Goal: Task Accomplishment & Management: Complete application form

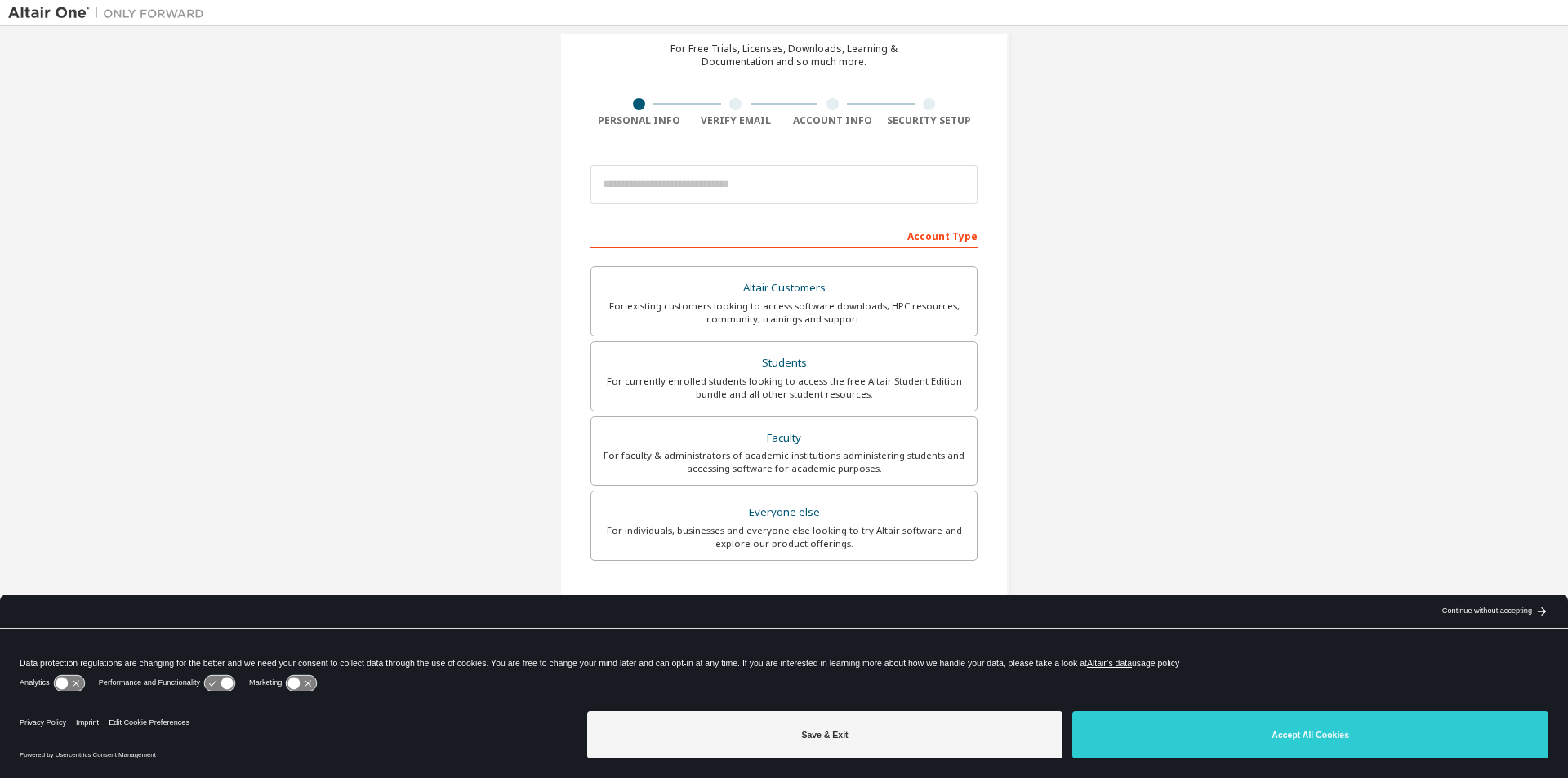
scroll to position [82, 0]
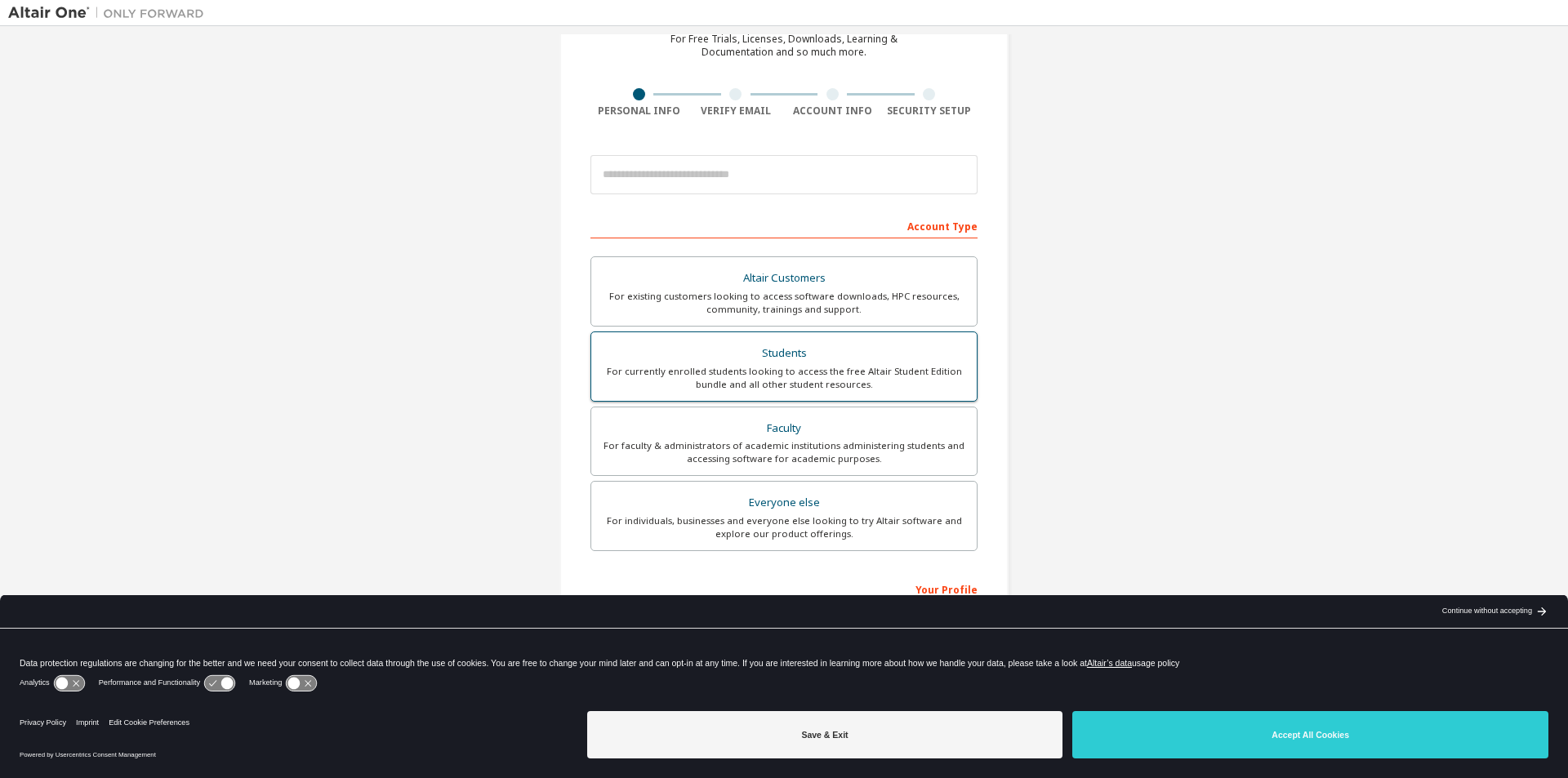
click at [680, 357] on div "Students" at bounding box center [784, 353] width 366 height 23
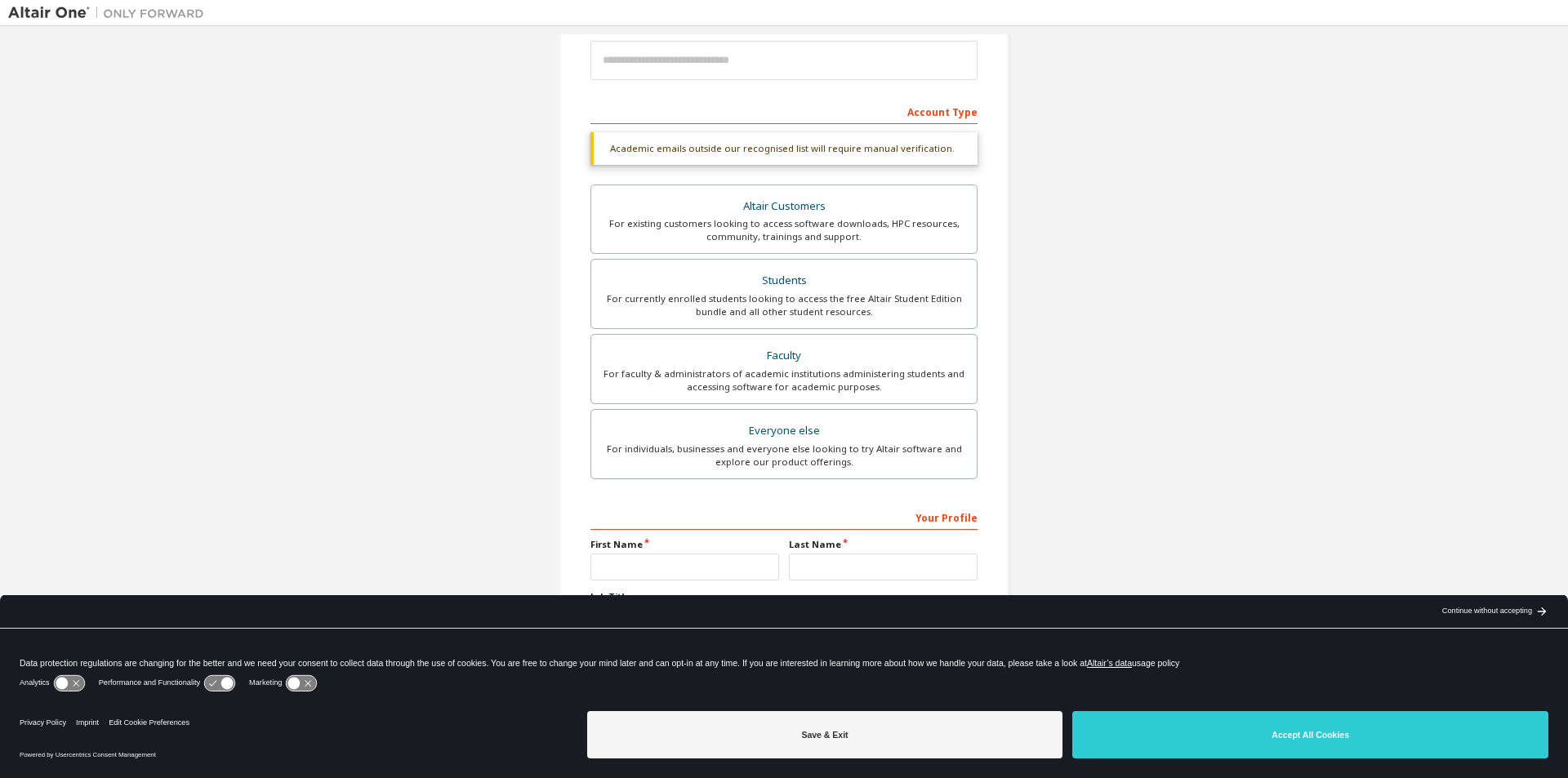
scroll to position [218, 0]
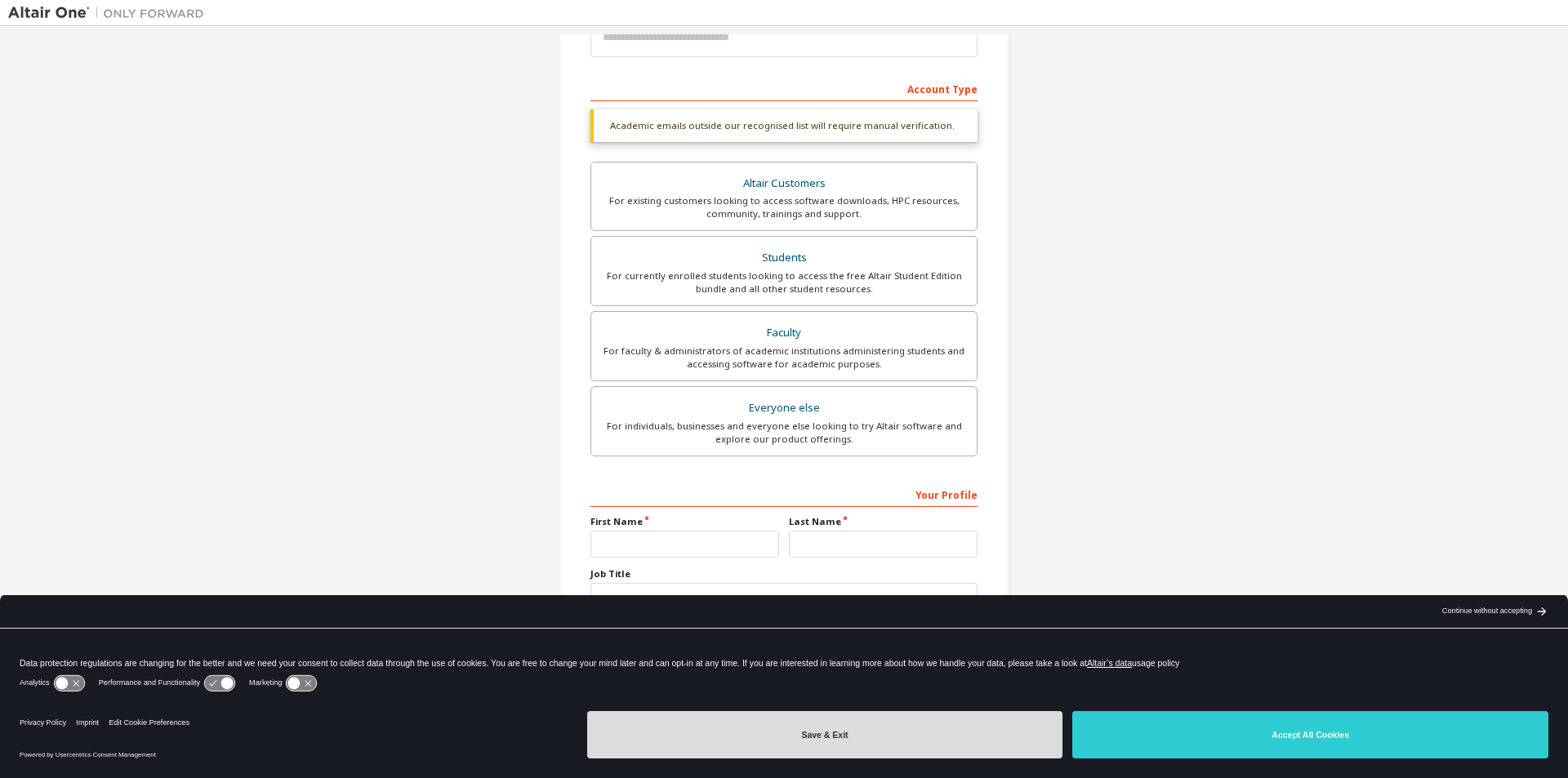
click at [967, 731] on button "Save & Exit" at bounding box center [826, 734] width 476 height 47
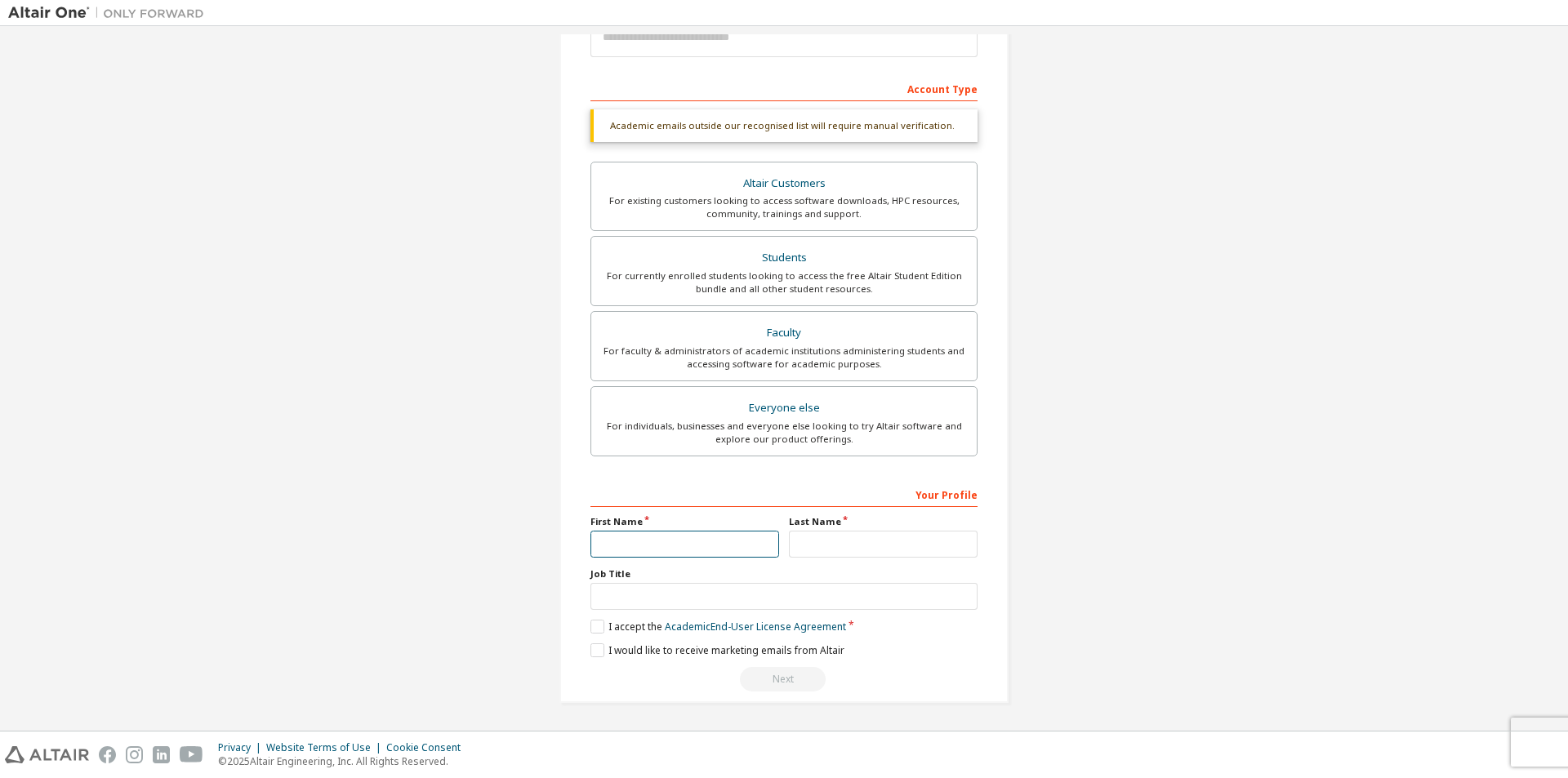
click at [679, 554] on input "text" at bounding box center [684, 544] width 189 height 27
type input "*******"
click at [845, 551] on input "text" at bounding box center [883, 544] width 189 height 27
type input "******"
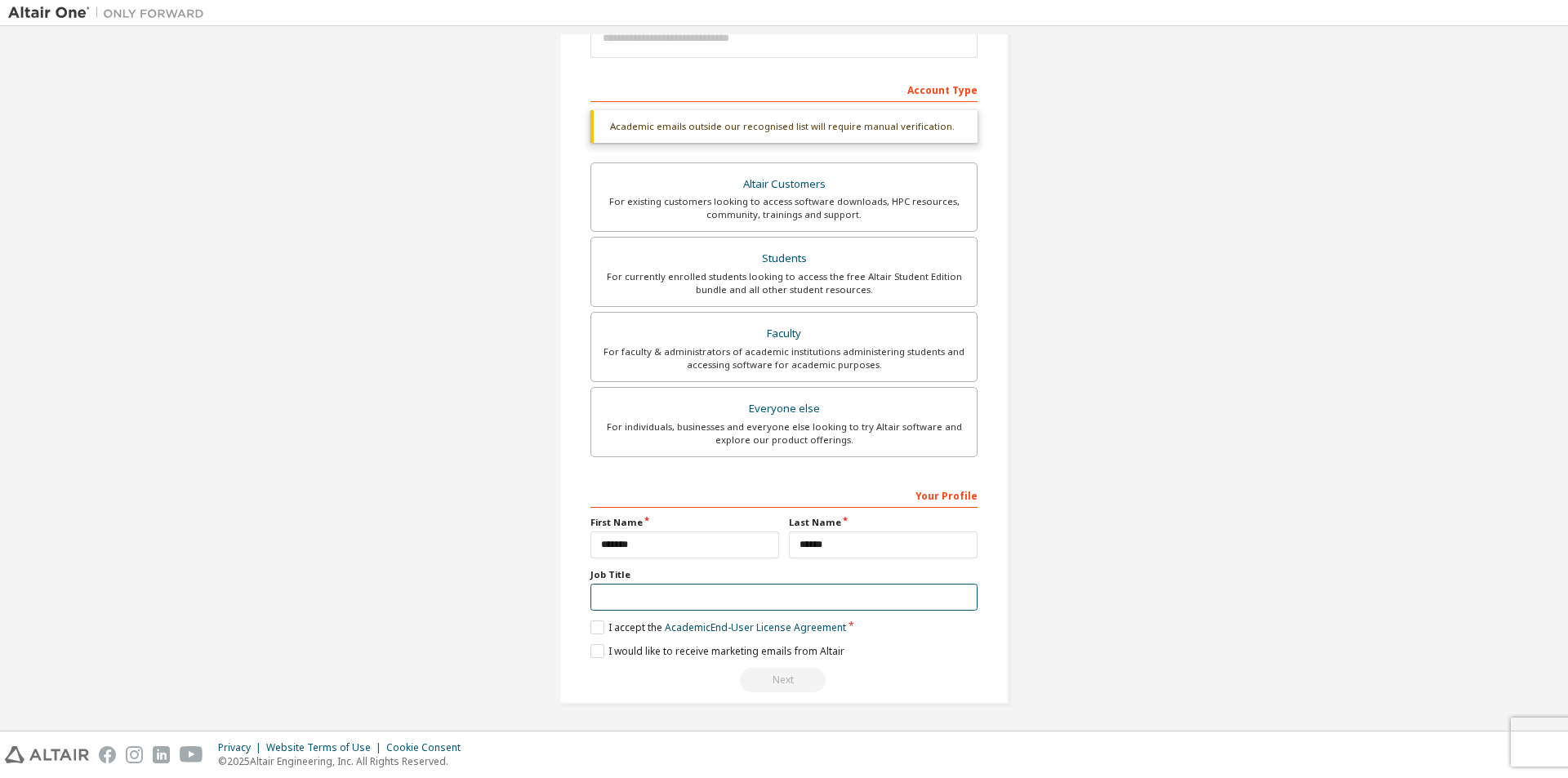
click at [731, 585] on input "text" at bounding box center [784, 596] width 387 height 27
type input "*"
type input "**********"
click at [594, 625] on label "I accept the Academic End-User License Agreement" at bounding box center [718, 627] width 255 height 14
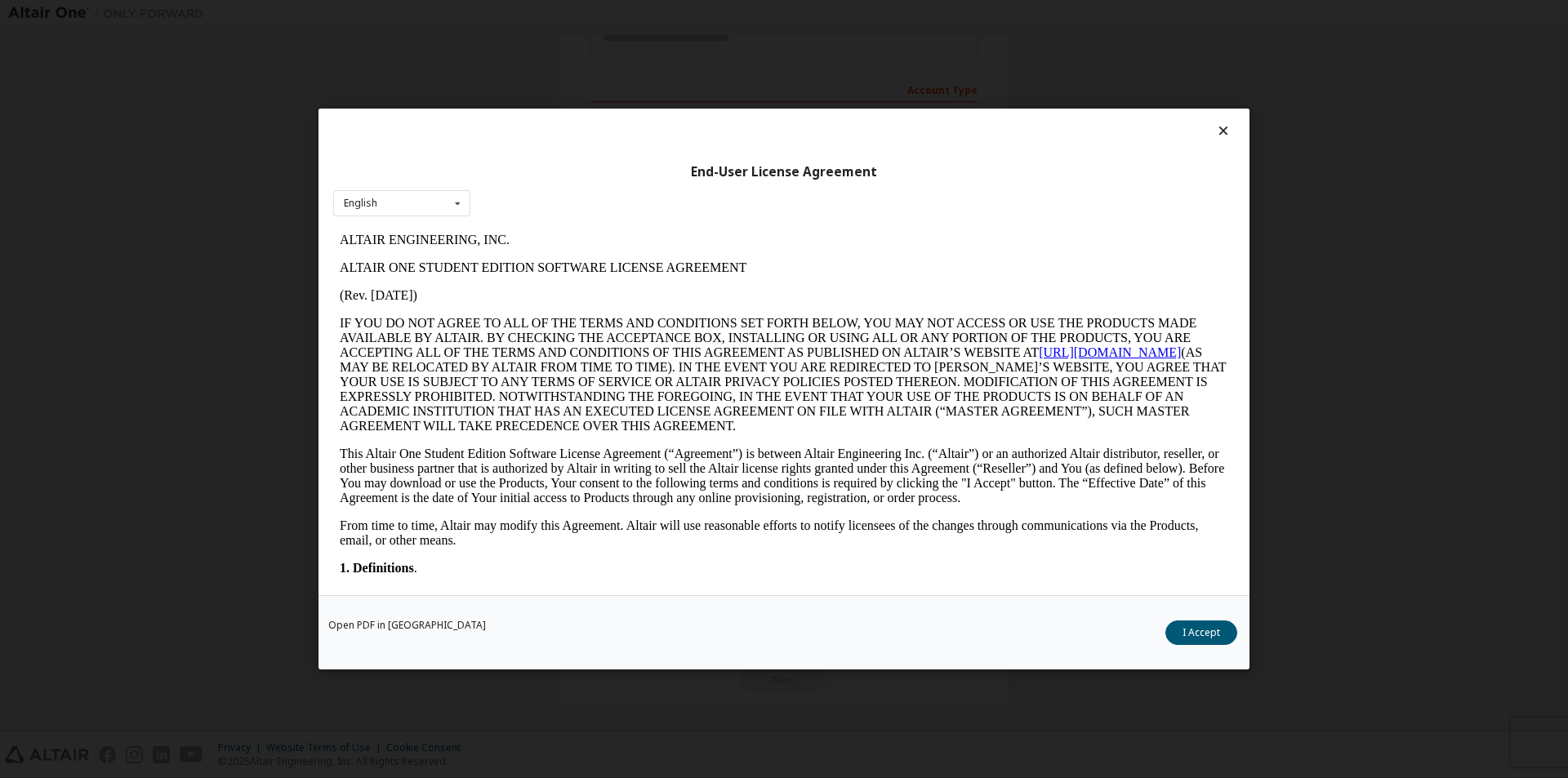
scroll to position [0, 0]
click at [1188, 635] on button "I Accept" at bounding box center [1202, 632] width 72 height 25
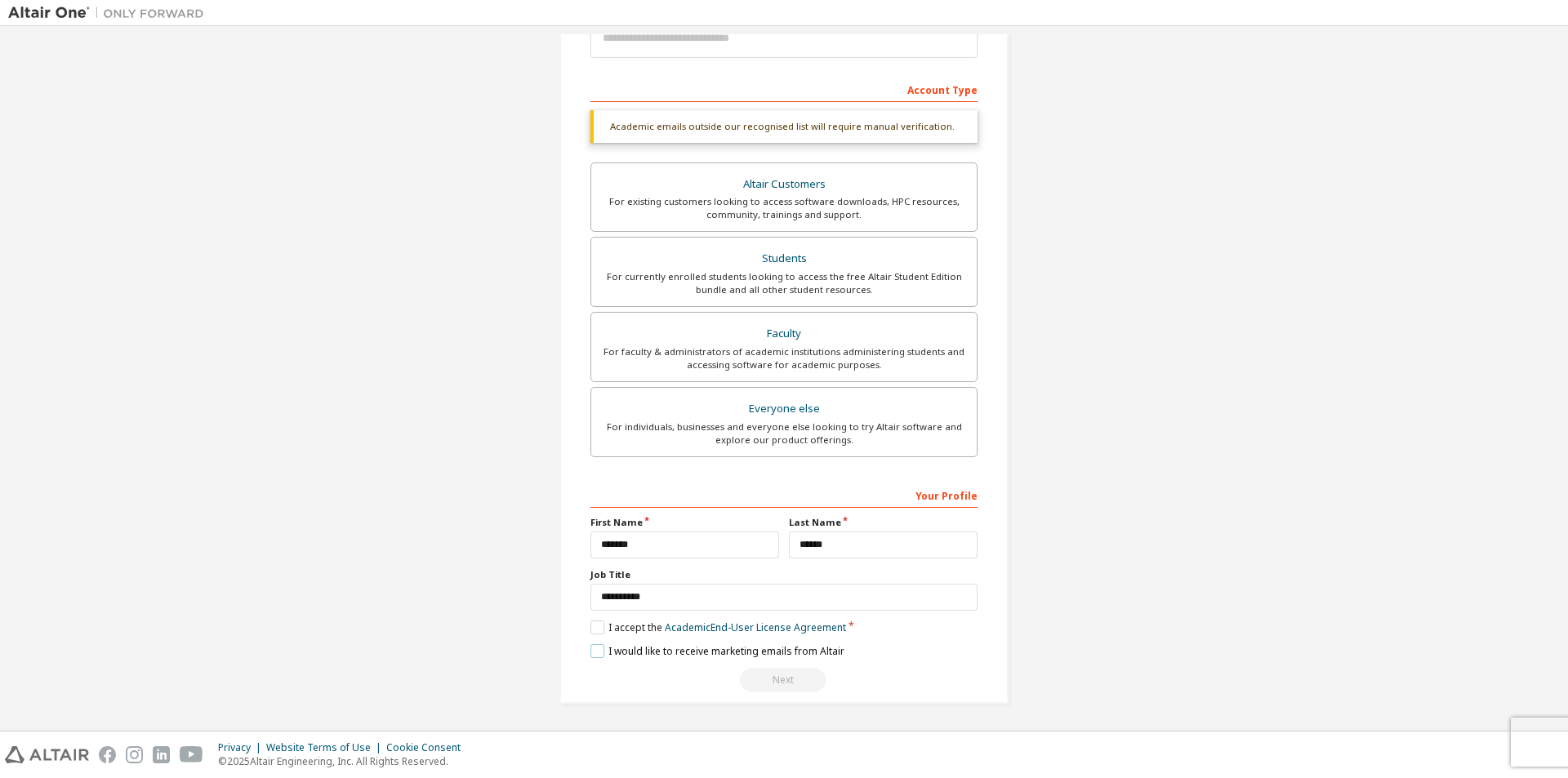
click at [599, 654] on label "I would like to receive marketing emails from Altair" at bounding box center [717, 651] width 254 height 14
click at [594, 654] on label "I would like to receive marketing emails from Altair" at bounding box center [717, 651] width 254 height 14
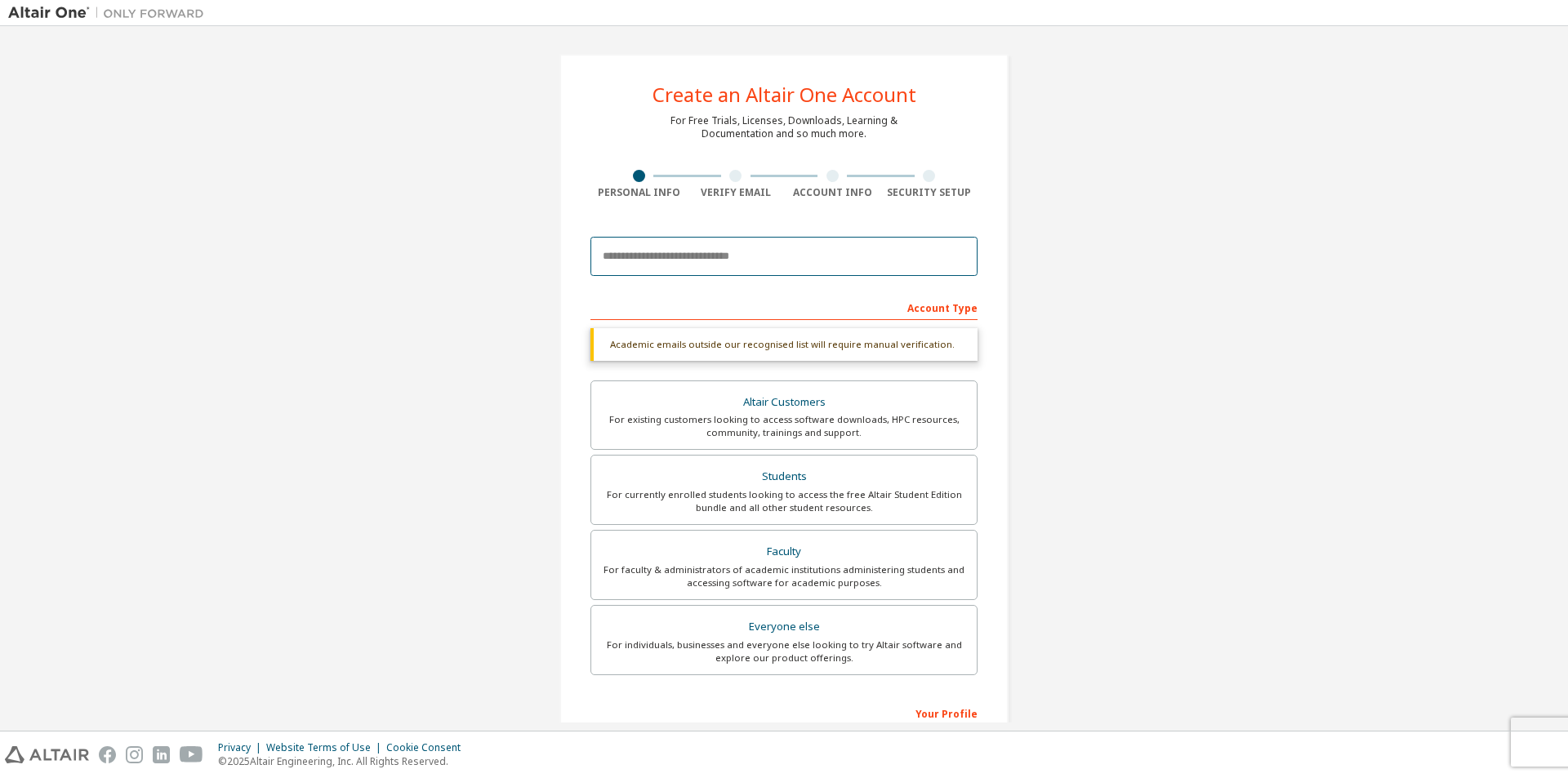
click at [733, 265] on input "email" at bounding box center [784, 256] width 387 height 40
type input "**********"
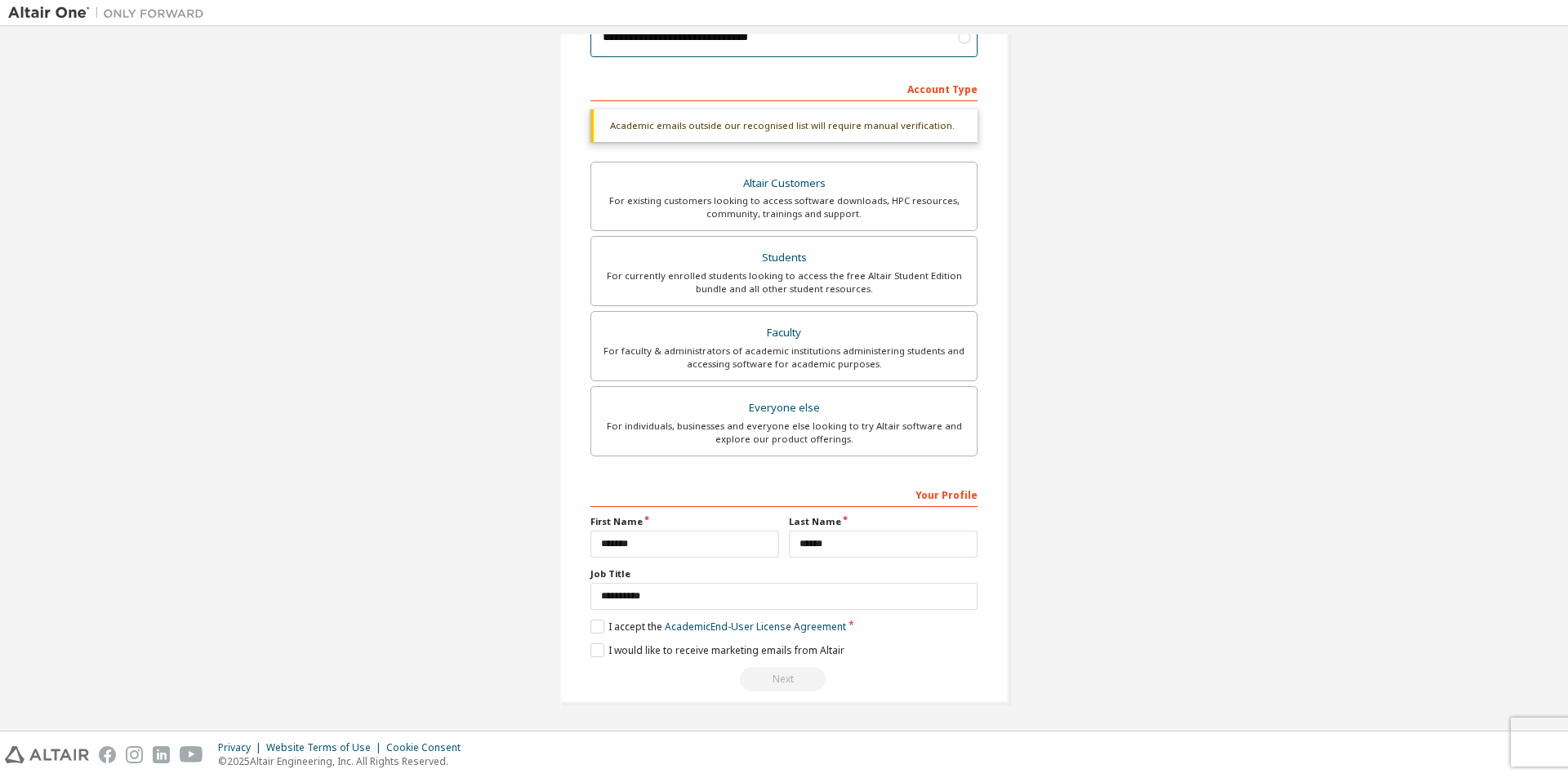
scroll to position [176, 0]
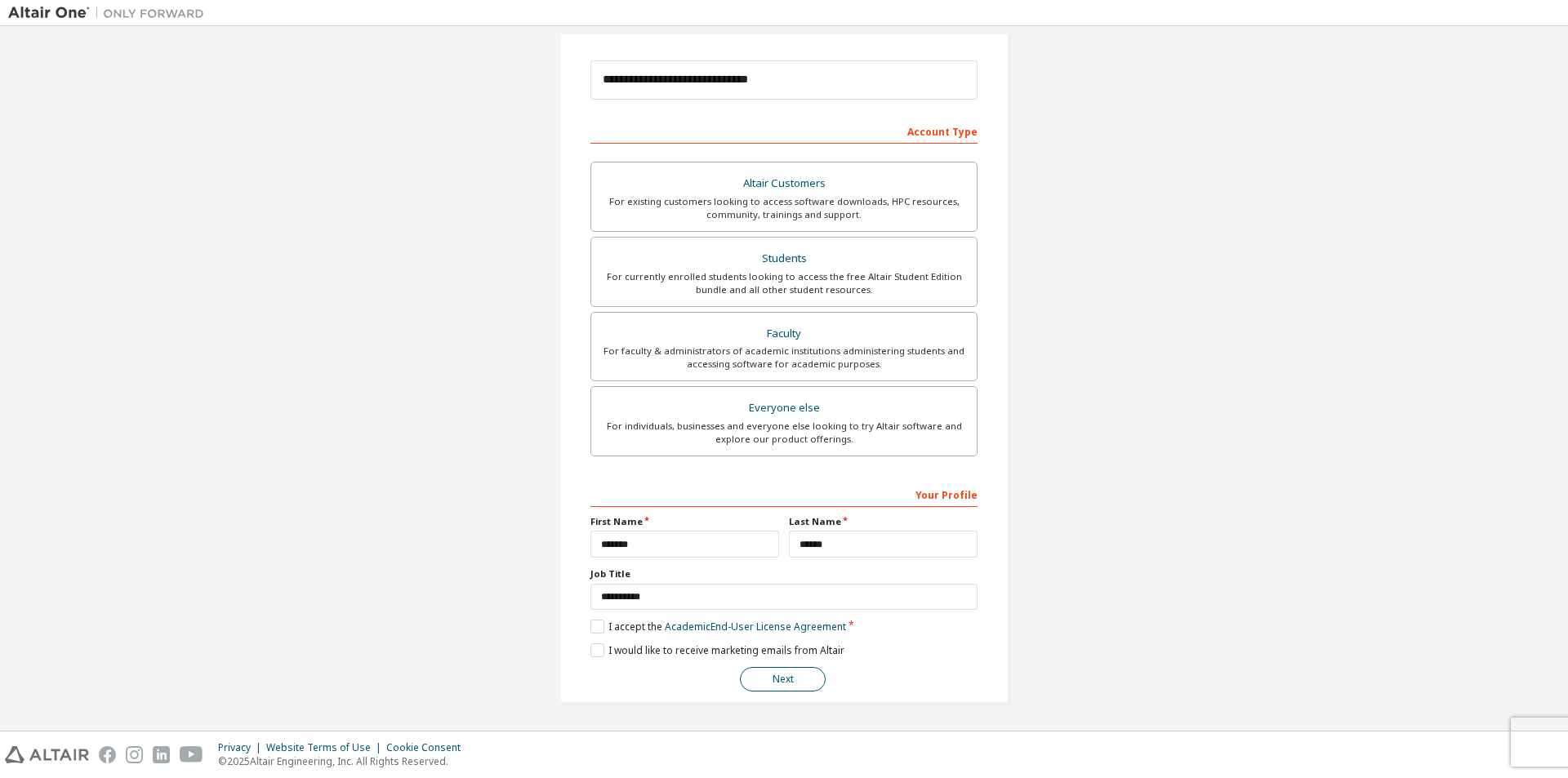
click at [783, 669] on button "Next" at bounding box center [782, 678] width 86 height 25
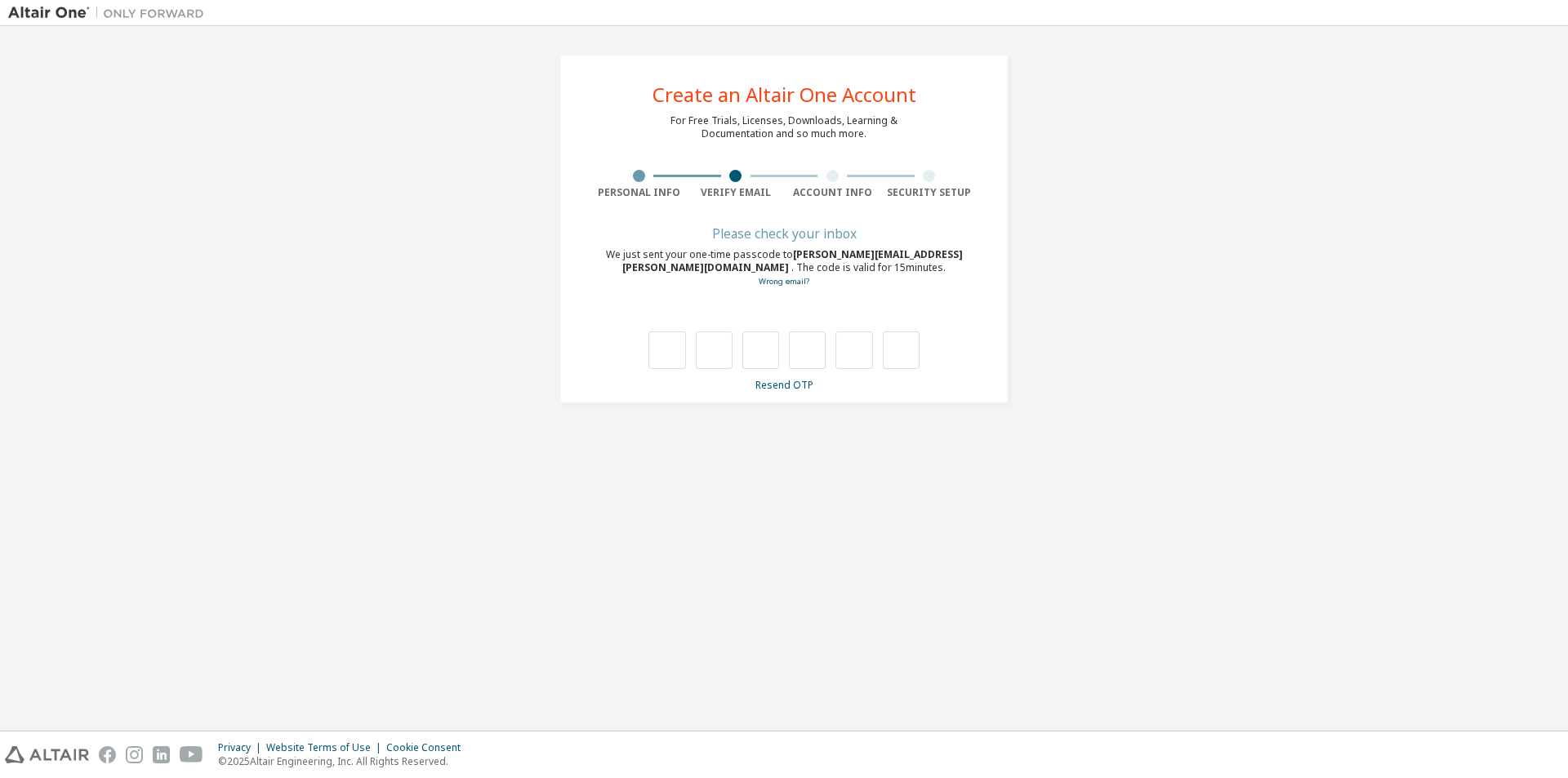
scroll to position [0, 0]
type input "*"
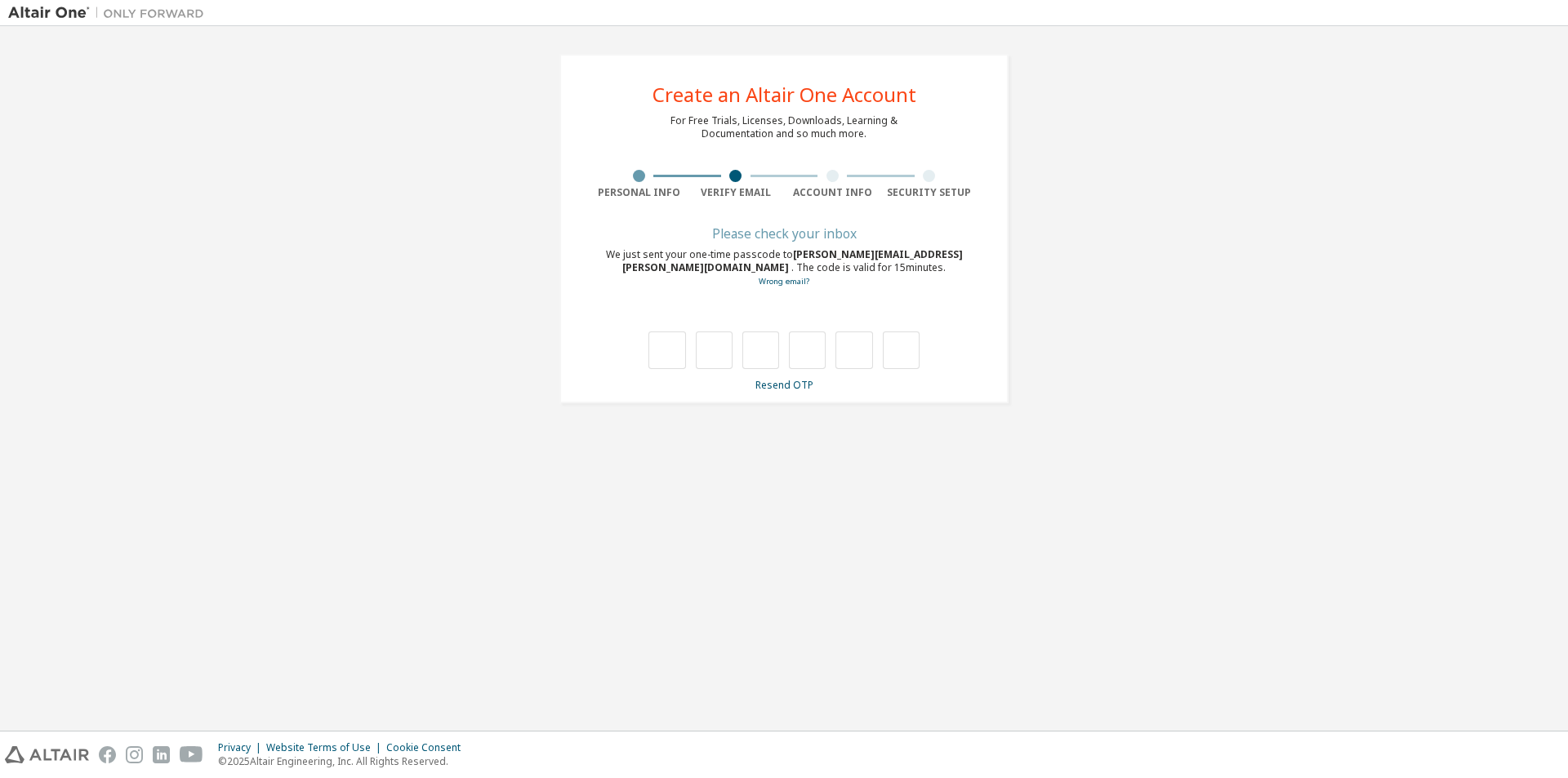
type input "*"
